Goal: Transaction & Acquisition: Purchase product/service

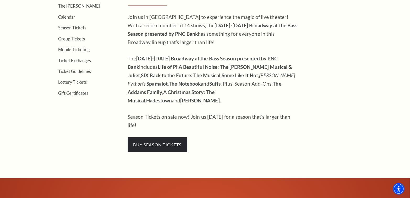
scroll to position [204, 0]
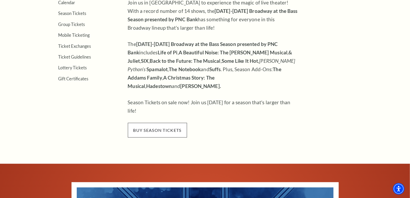
click at [154, 123] on span "buy season tickets" at bounding box center [157, 130] width 59 height 15
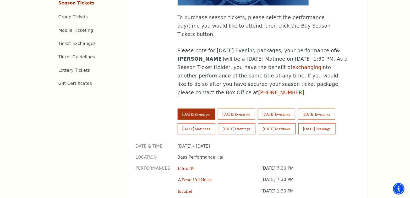
scroll to position [320, 0]
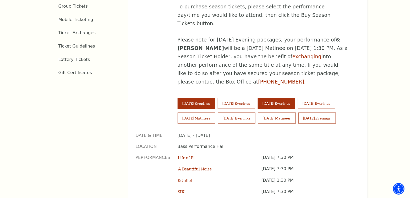
click at [289, 98] on button "Thursday Evenings" at bounding box center [276, 103] width 37 height 11
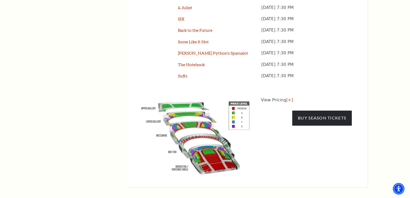
scroll to position [495, 0]
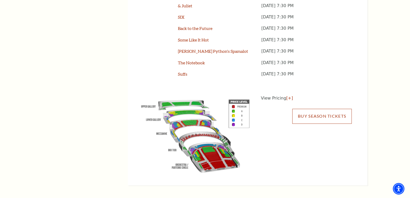
click at [313, 109] on link "Buy Season Tickets" at bounding box center [322, 116] width 59 height 15
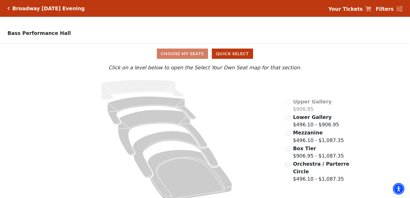
scroll to position [8, 0]
